Goal: Information Seeking & Learning: Learn about a topic

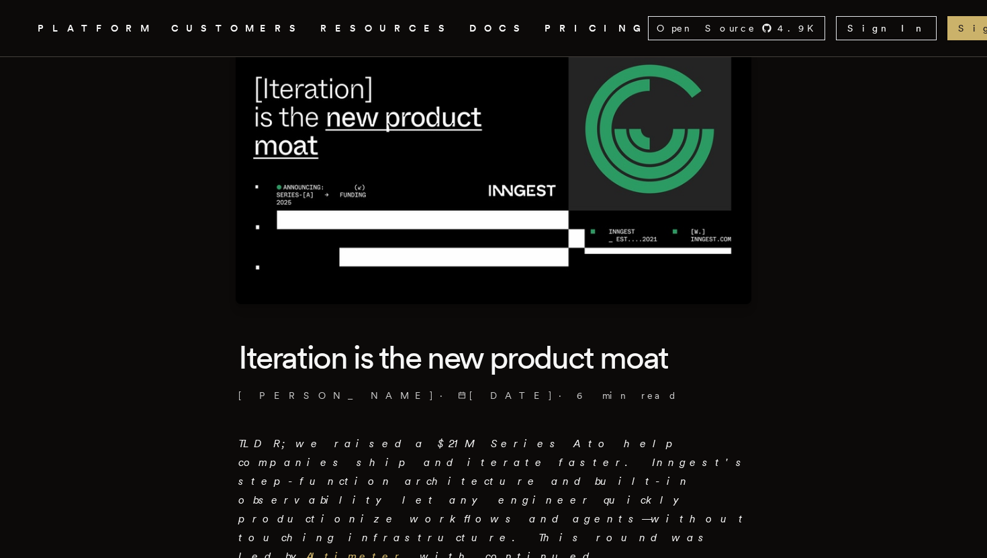
click at [294, 353] on h1 "Iteration is the new product moat" at bounding box center [493, 357] width 510 height 42
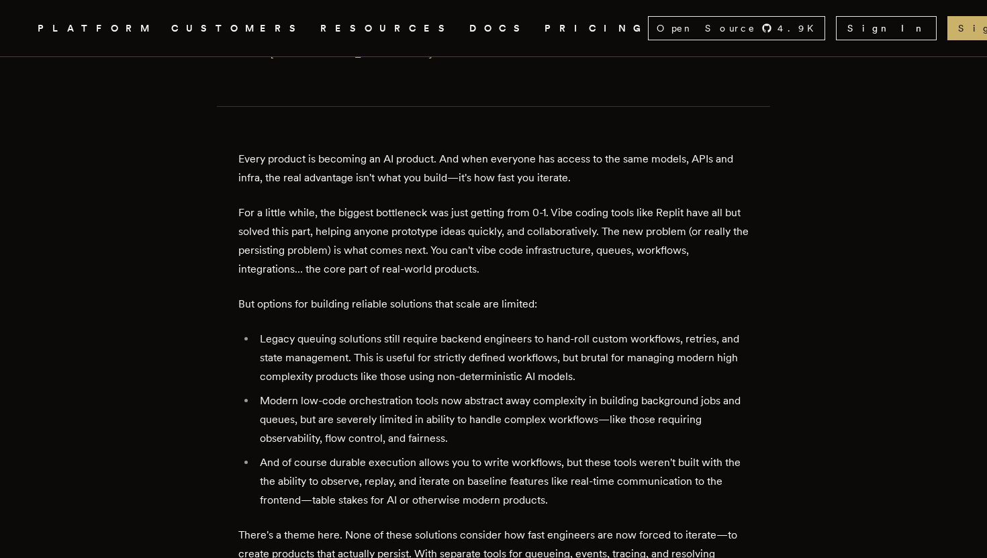
scroll to position [611, 0]
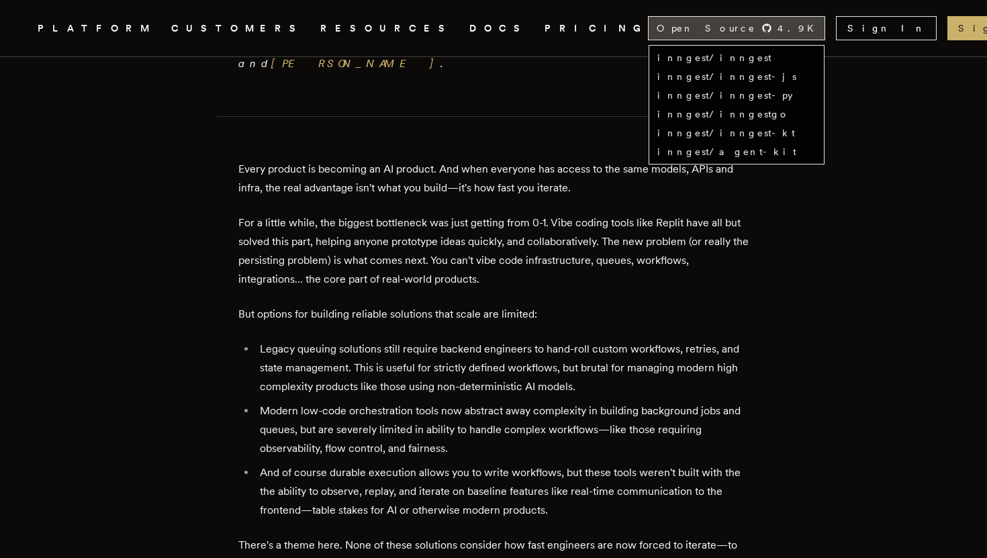
click at [734, 32] on span "Open Source" at bounding box center [705, 27] width 99 height 13
click at [782, 27] on span "4.9 K" at bounding box center [799, 27] width 44 height 13
click at [756, 24] on span "Open Source" at bounding box center [705, 27] width 99 height 13
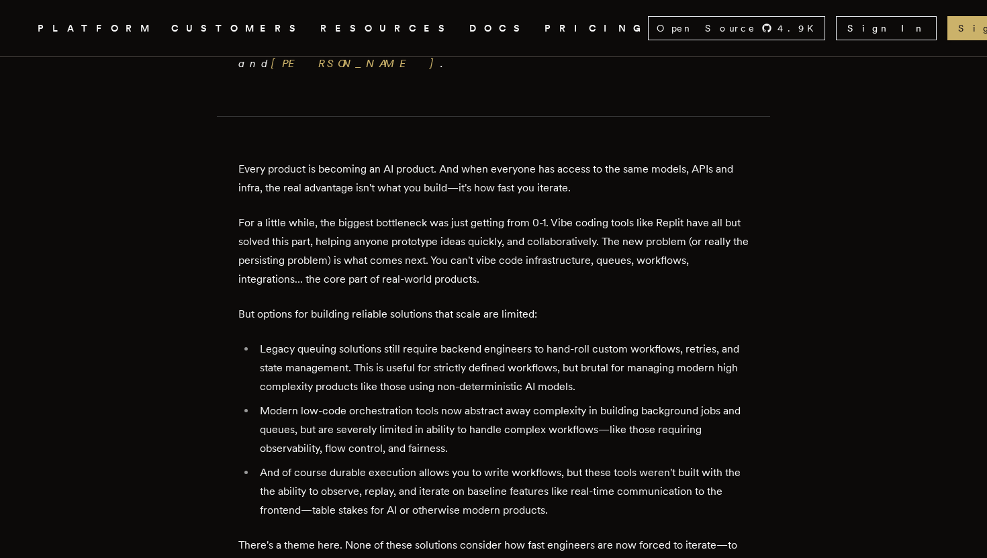
click at [426, 213] on p "For a little while, the biggest bottleneck was just getting from 0-1. Vibe codi…" at bounding box center [493, 250] width 510 height 75
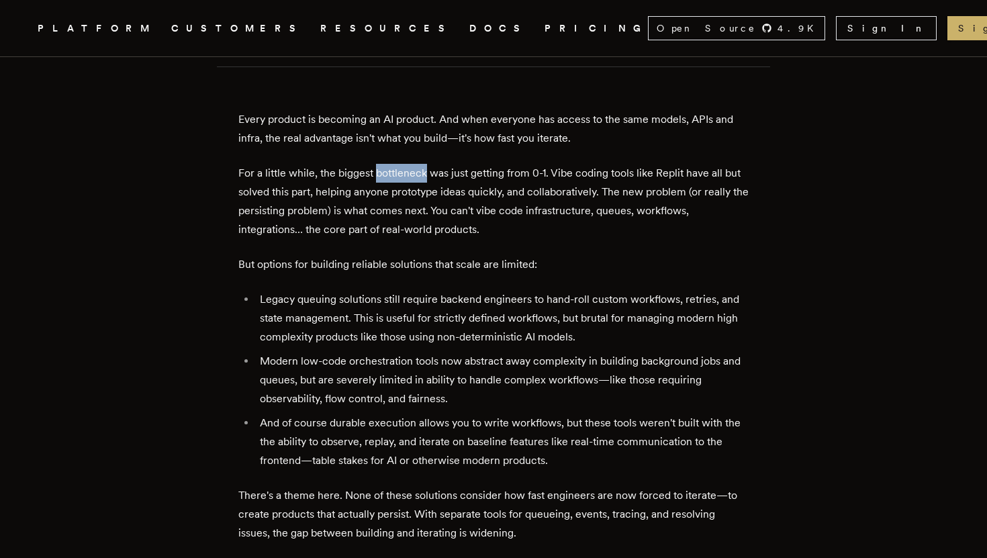
scroll to position [666, 0]
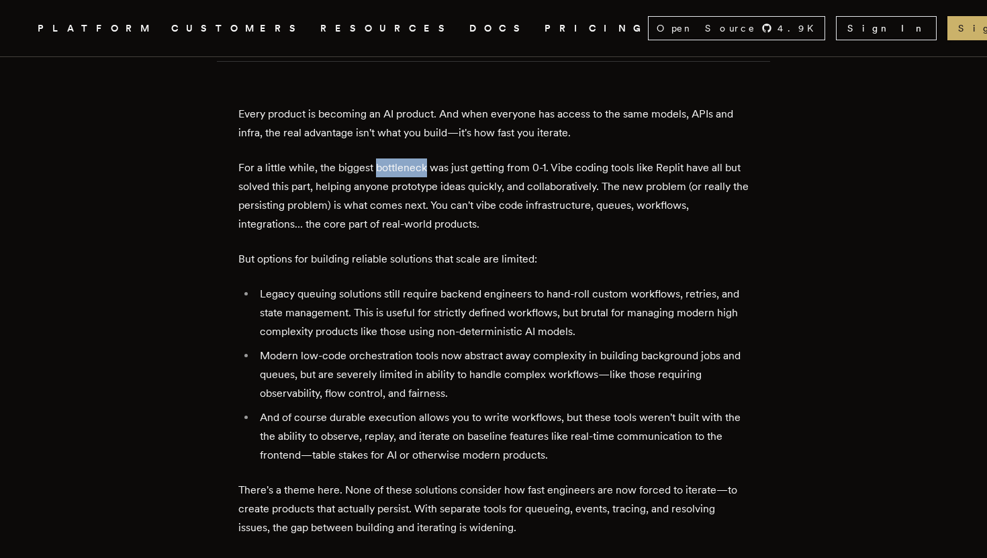
click at [409, 285] on li "Legacy queuing solutions still require backend engineers to hand-roll custom wo…" at bounding box center [502, 313] width 493 height 56
click at [366, 346] on li "Modern low-code orchestration tools now abstract away complexity in building ba…" at bounding box center [502, 374] width 493 height 56
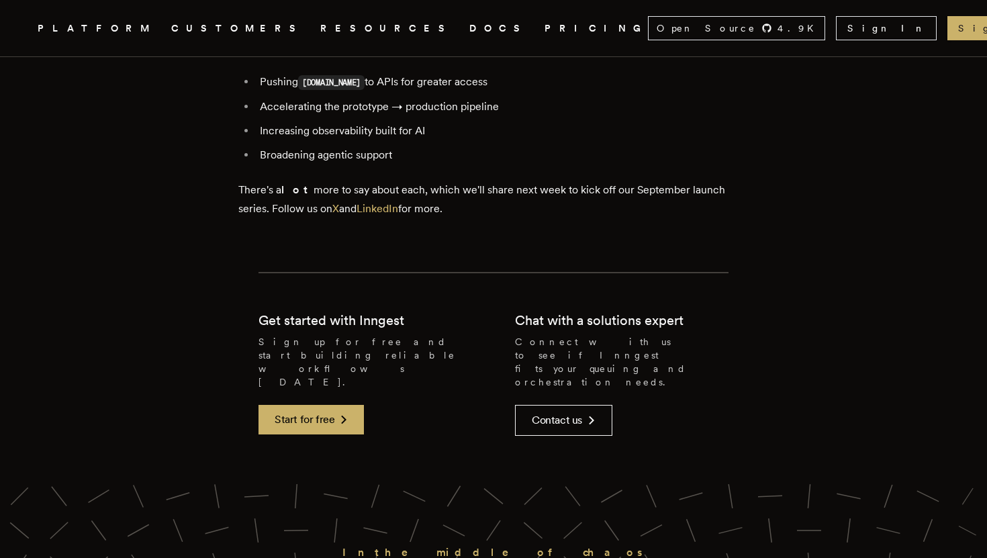
scroll to position [2929, 0]
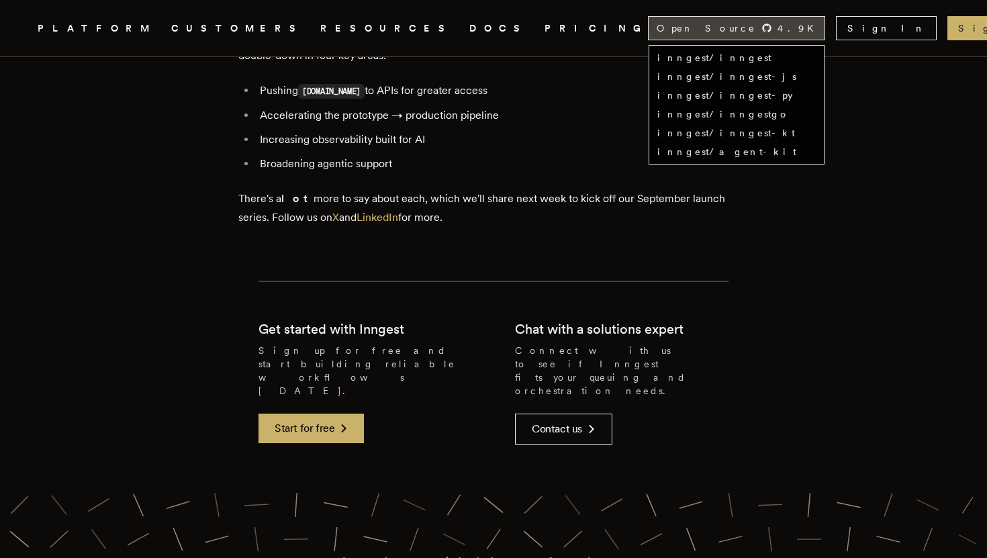
click at [751, 18] on div "Open Source 4.9 K" at bounding box center [736, 28] width 176 height 23
click at [759, 58] on link "inngest/inngest" at bounding box center [714, 57] width 114 height 11
